Goal: Obtain resource: Download file/media

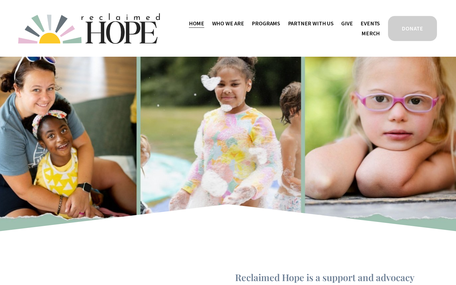
click at [0, 0] on span "Mission Partners" at bounding box center [0, 0] width 0 height 0
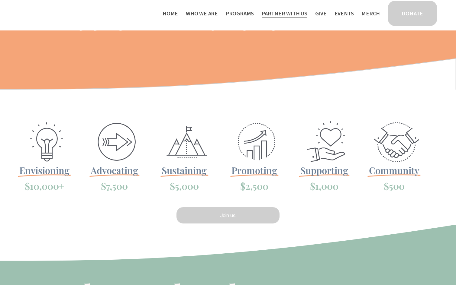
scroll to position [60, 0]
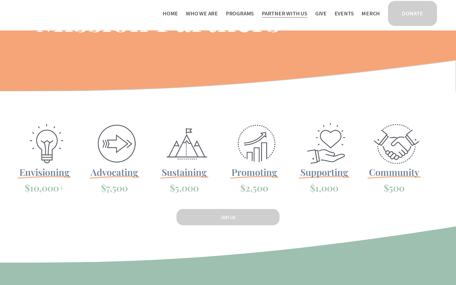
click at [324, 194] on h4 "$1,000" at bounding box center [324, 187] width 53 height 13
click at [324, 176] on span "Supporting" at bounding box center [324, 172] width 48 height 12
click at [324, 175] on span "Supporting" at bounding box center [324, 172] width 48 height 12
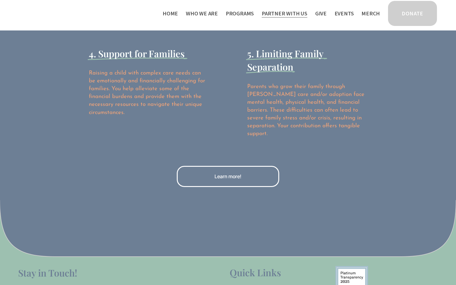
scroll to position [909, 0]
click at [225, 166] on link "Learn more!" at bounding box center [228, 176] width 102 height 21
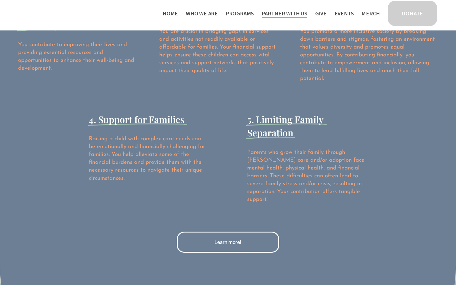
scroll to position [843, 0]
click at [275, 114] on span "5. Limiting Family Separation" at bounding box center [286, 127] width 78 height 26
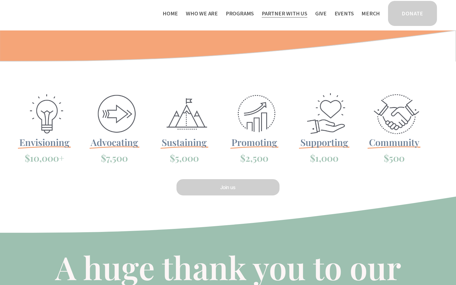
scroll to position [90, 0]
click at [232, 190] on link "Join us" at bounding box center [227, 187] width 105 height 18
